Goal: Information Seeking & Learning: Find specific fact

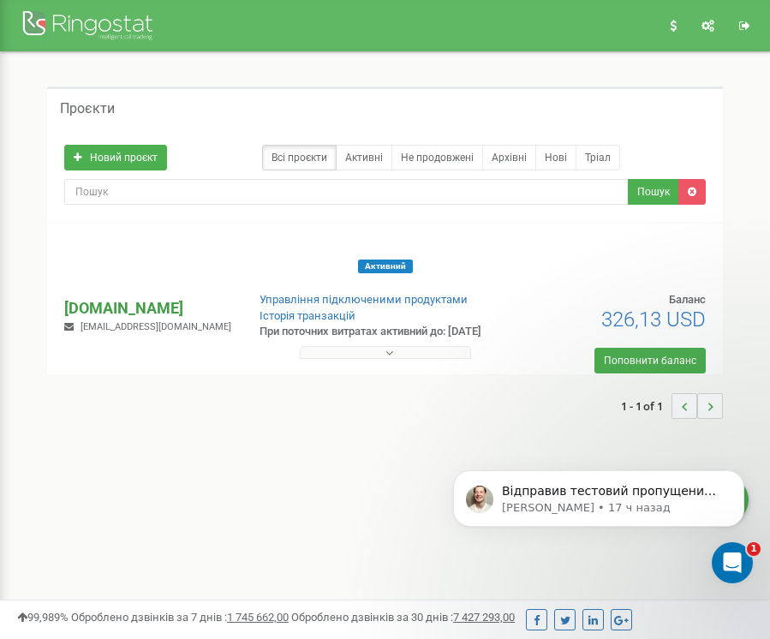
click at [137, 304] on p "[DOMAIN_NAME]" at bounding box center [147, 308] width 167 height 22
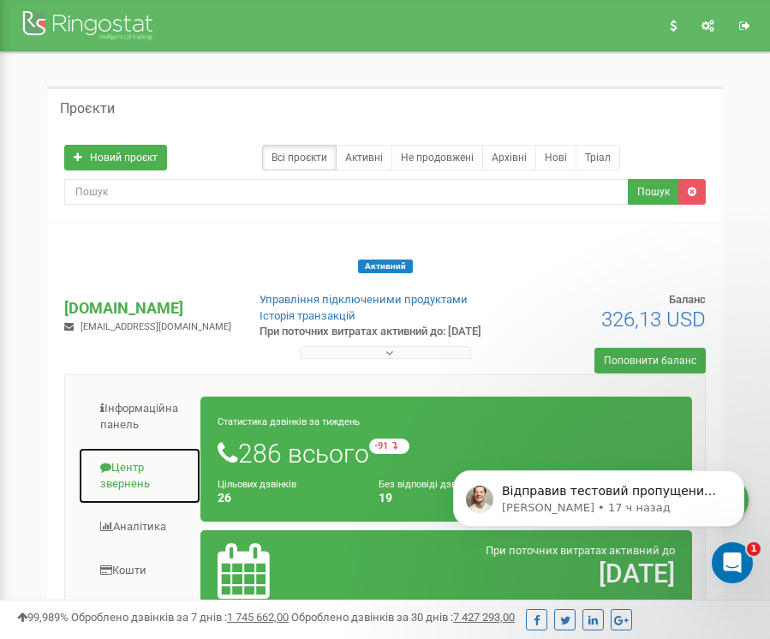
click at [137, 463] on link "Центр звернень" at bounding box center [139, 475] width 123 height 57
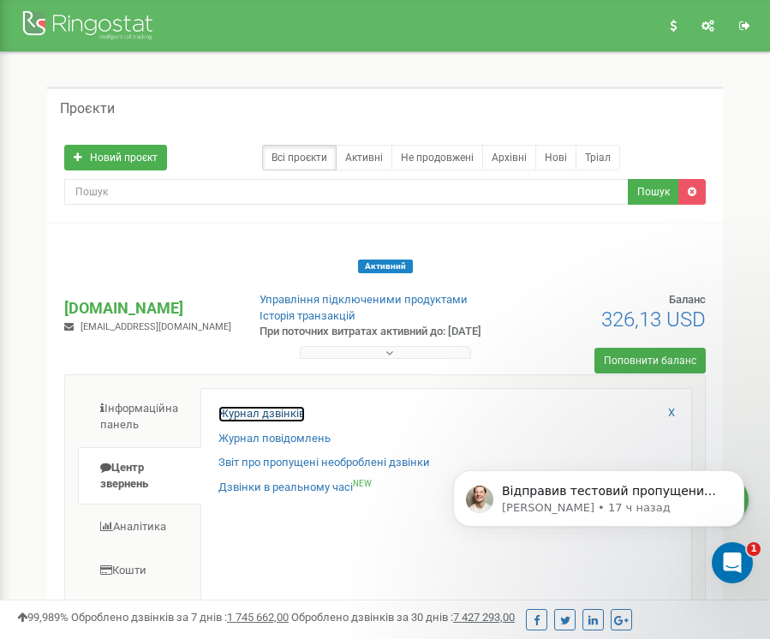
click at [257, 410] on link "Журнал дзвінків" at bounding box center [261, 414] width 87 height 16
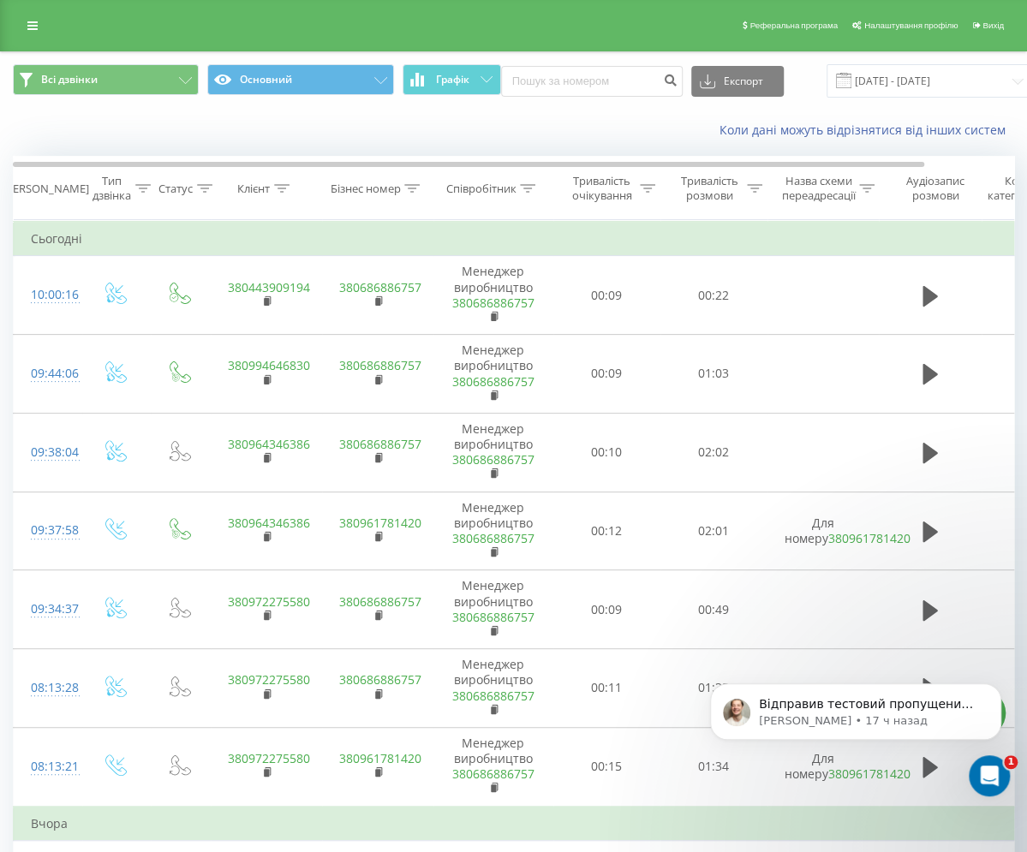
click at [413, 188] on icon at bounding box center [411, 188] width 15 height 9
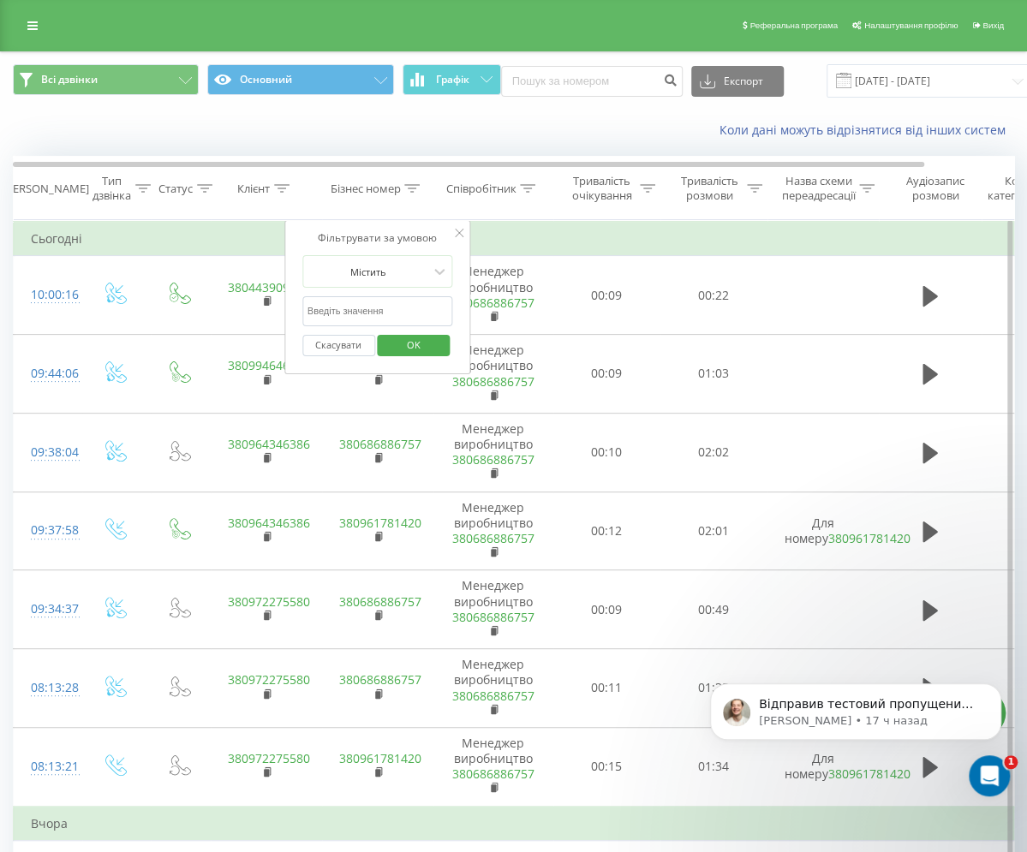
click at [358, 311] on input "text" at bounding box center [377, 311] width 151 height 30
paste input "[URL][DOMAIN_NAME][SECURITY_DATA]"
type input "[URL][DOMAIN_NAME][SECURITY_DATA]"
click at [355, 304] on input "text" at bounding box center [377, 311] width 151 height 30
paste input "0672087248"
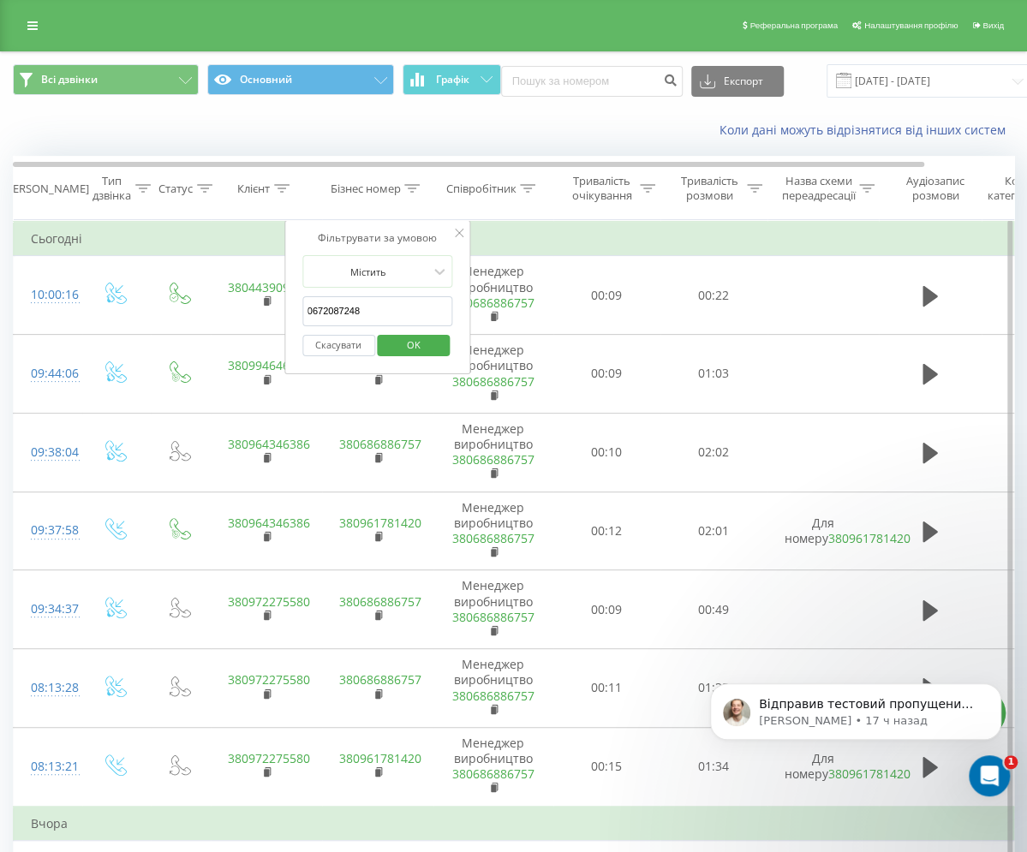
click at [309, 308] on input "0672087248" at bounding box center [377, 311] width 151 height 30
type input "380672087248"
click at [421, 339] on span "OK" at bounding box center [414, 345] width 48 height 27
